Goal: Navigation & Orientation: Find specific page/section

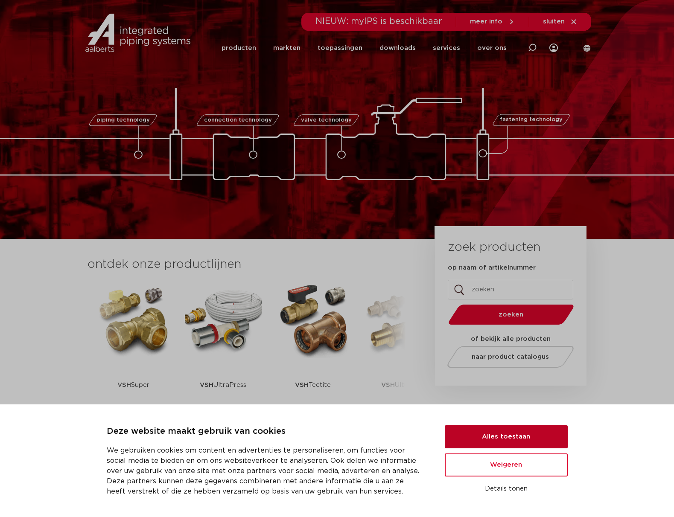
click at [517, 439] on button "Alles toestaan" at bounding box center [506, 437] width 123 height 23
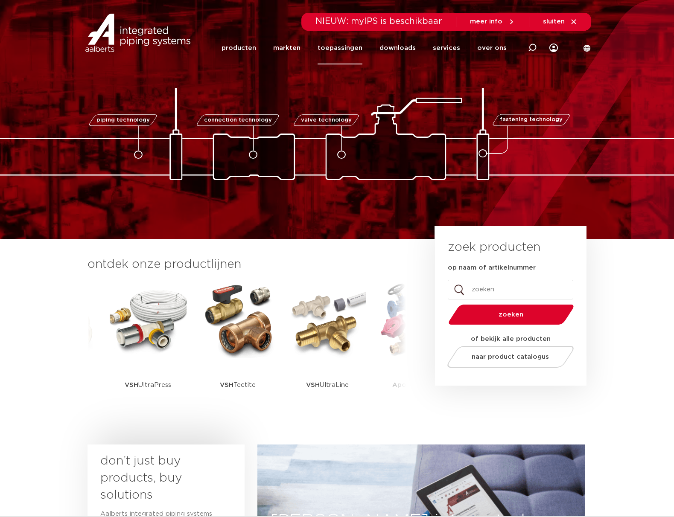
click at [337, 42] on link "toepassingen" at bounding box center [340, 48] width 45 height 33
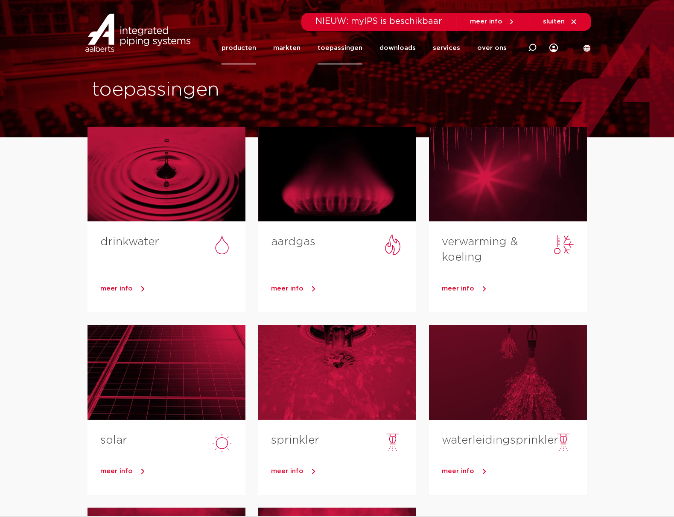
click at [251, 53] on link "producten" at bounding box center [239, 48] width 35 height 33
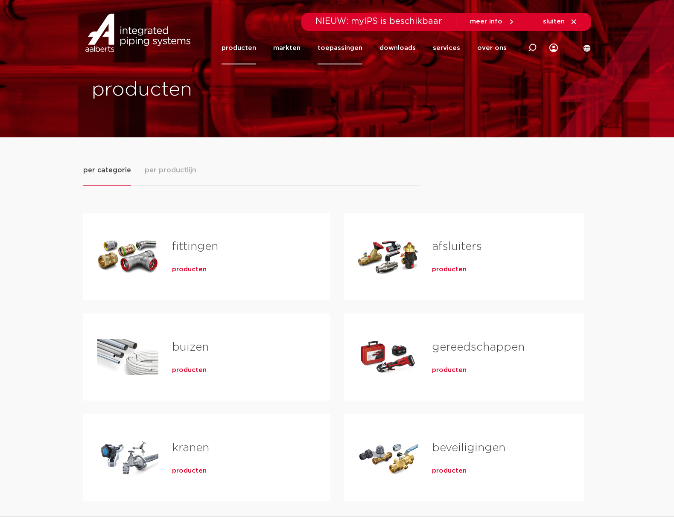
click at [348, 47] on link "toepassingen" at bounding box center [340, 48] width 45 height 33
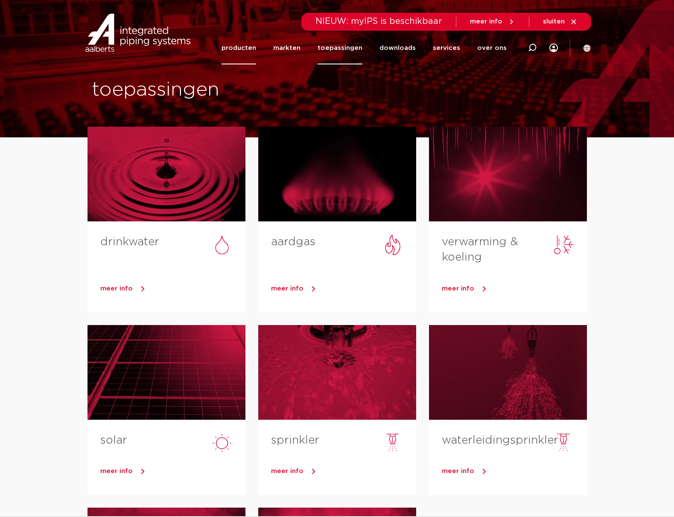
click at [244, 53] on link "producten" at bounding box center [239, 48] width 35 height 33
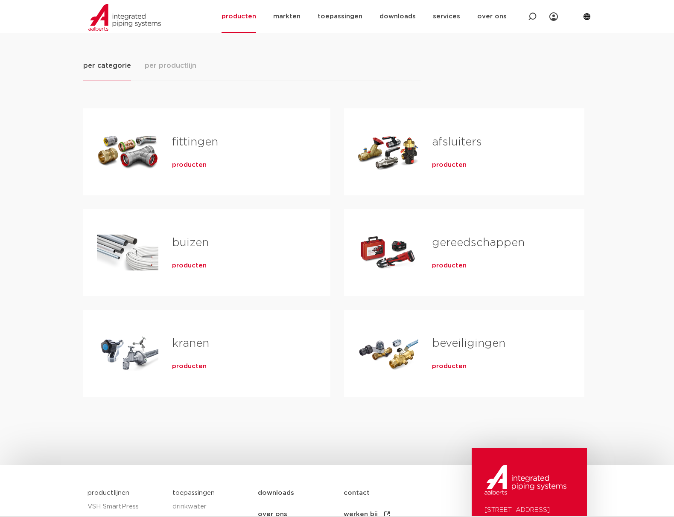
scroll to position [117, 0]
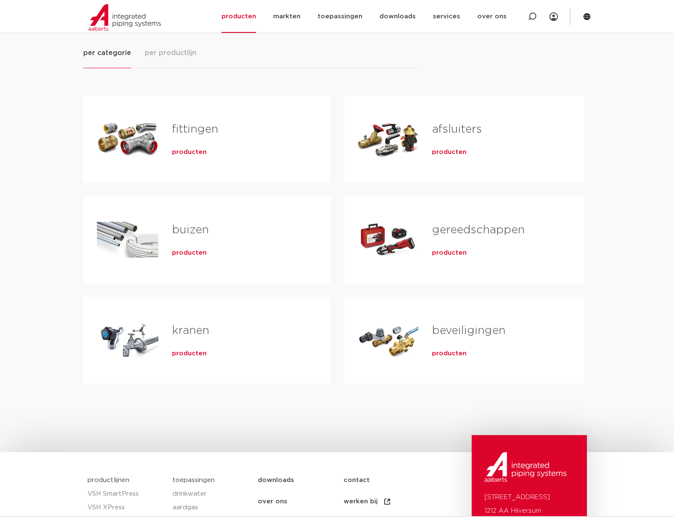
click at [441, 150] on span "producten" at bounding box center [449, 152] width 35 height 9
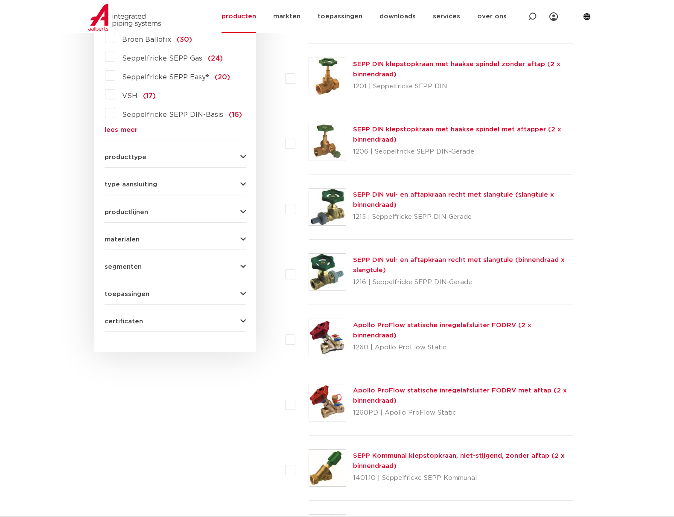
scroll to position [274, 0]
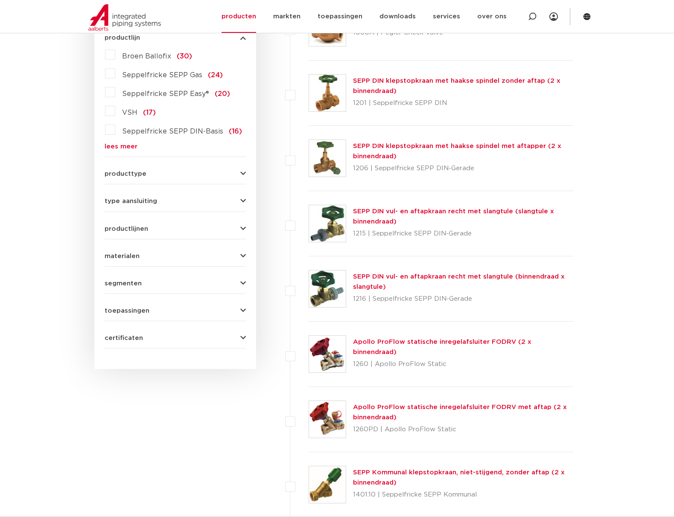
scroll to position [266, 0]
